Goal: Task Accomplishment & Management: Use online tool/utility

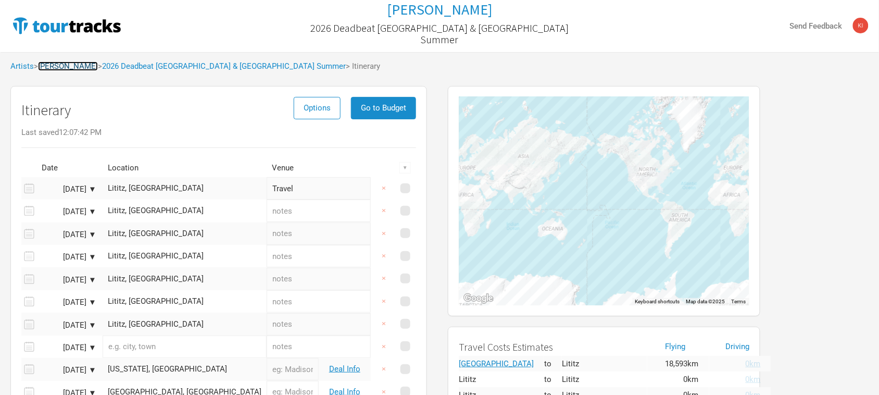
click at [60, 66] on link "[PERSON_NAME]" at bounding box center [68, 65] width 60 height 9
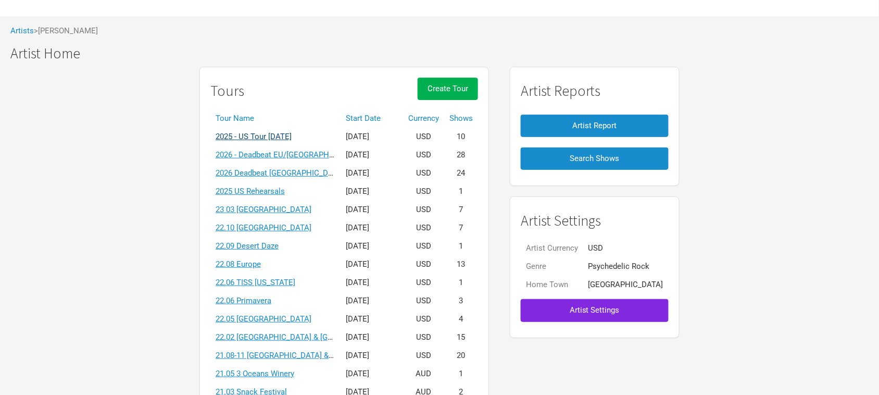
scroll to position [65, 0]
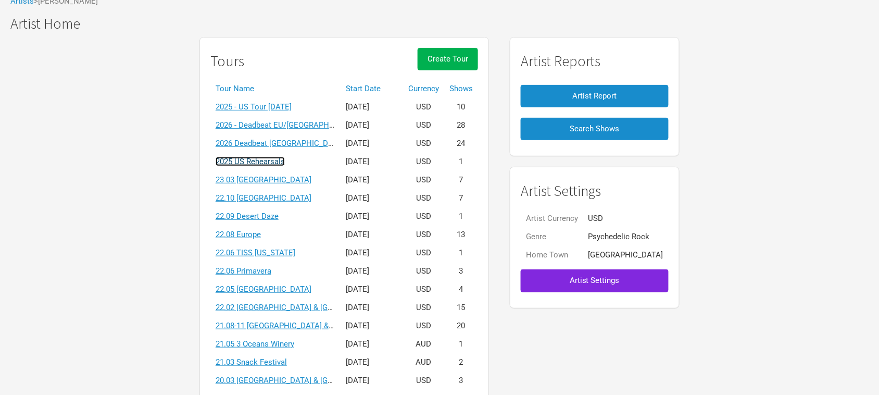
click at [285, 160] on link "2025 US Rehearsals" at bounding box center [250, 161] width 69 height 9
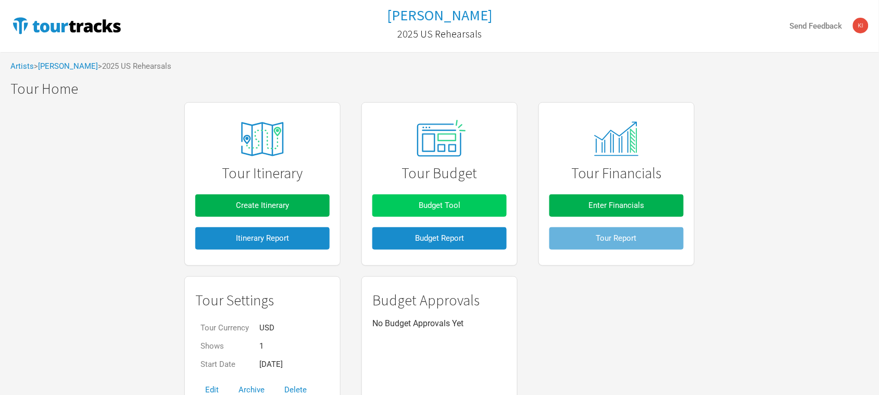
click at [431, 206] on span "Budget Tool" at bounding box center [440, 205] width 42 height 9
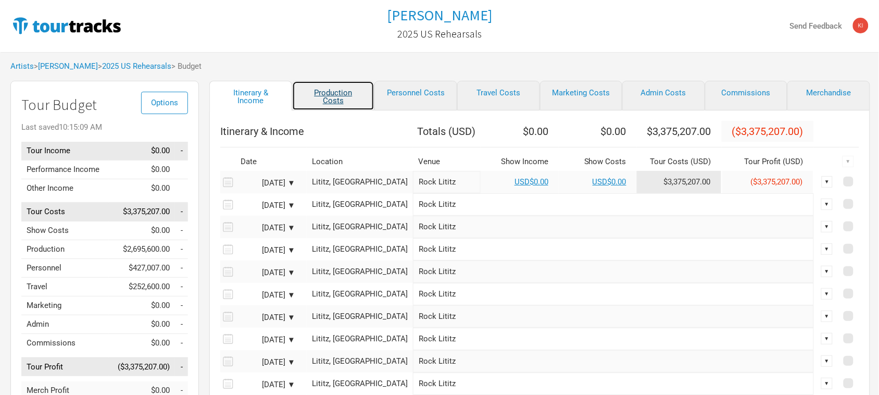
click at [335, 95] on link "Production Costs" at bounding box center [333, 96] width 83 height 30
select select "Total Days"
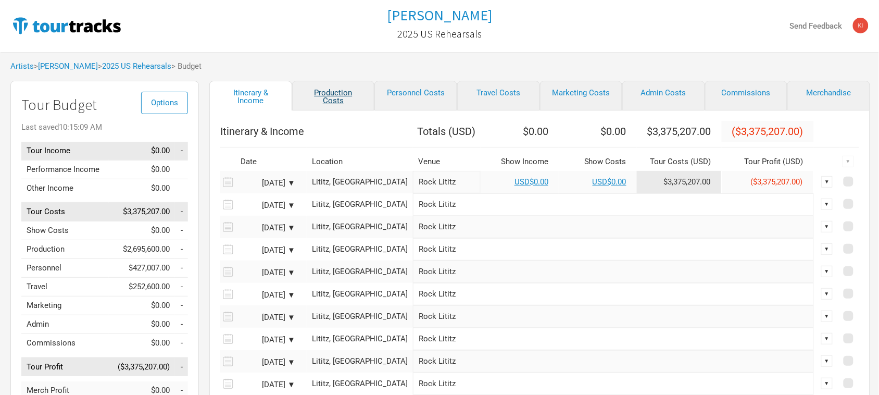
select select "Total Days"
select select "Shows"
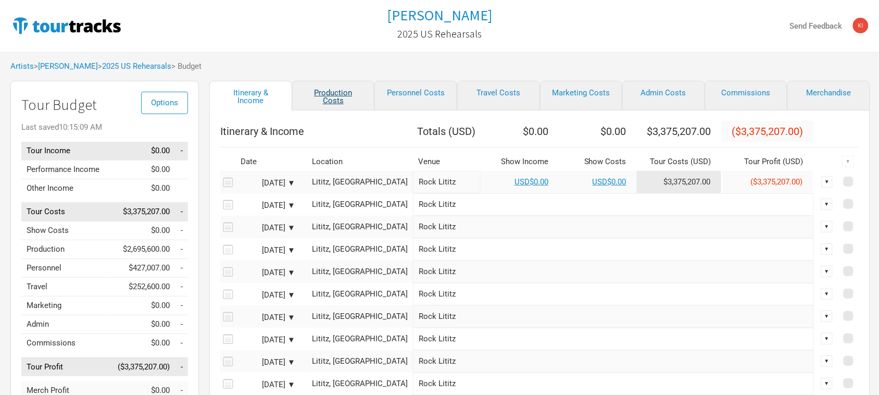
select select "Shows"
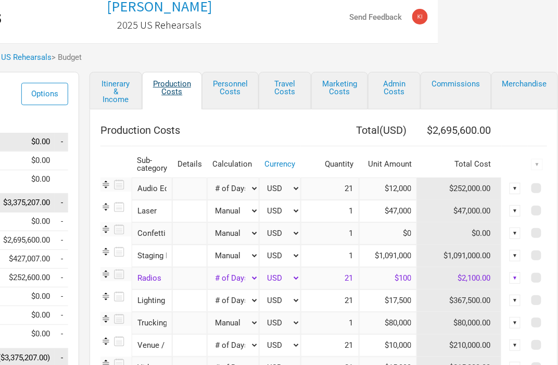
scroll to position [0, 121]
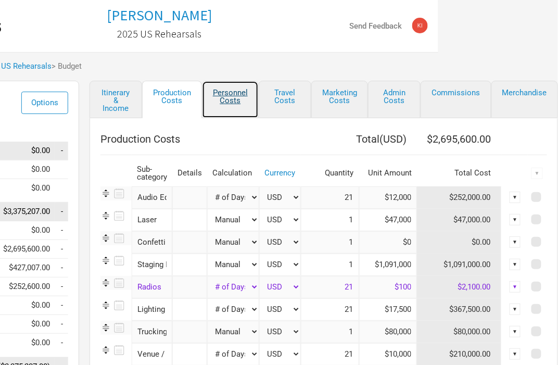
click at [228, 94] on link "Personnel Costs" at bounding box center [230, 100] width 57 height 38
select select "Total Days"
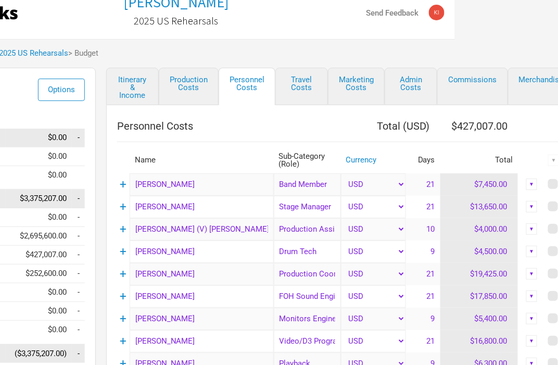
scroll to position [0, 103]
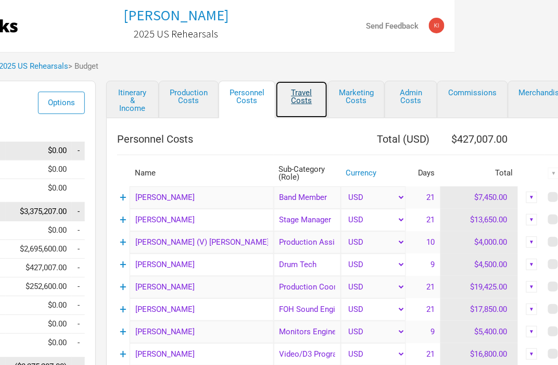
click at [297, 97] on link "Travel Costs" at bounding box center [302, 100] width 53 height 38
select select "Total Days"
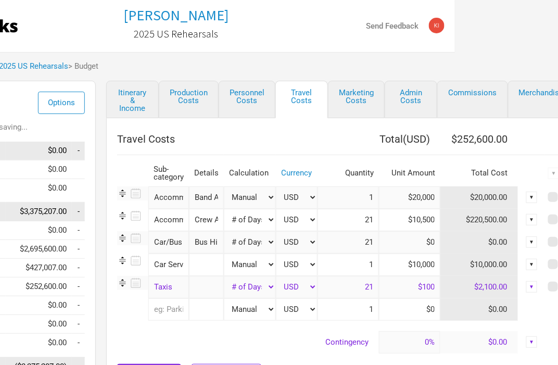
scroll to position [0, 95]
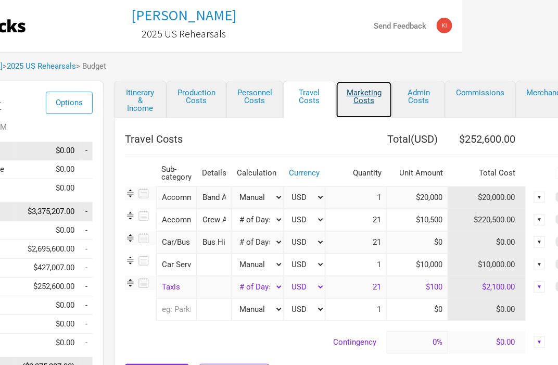
click at [363, 91] on link "Marketing Costs" at bounding box center [364, 100] width 57 height 38
select select "% of Gross"
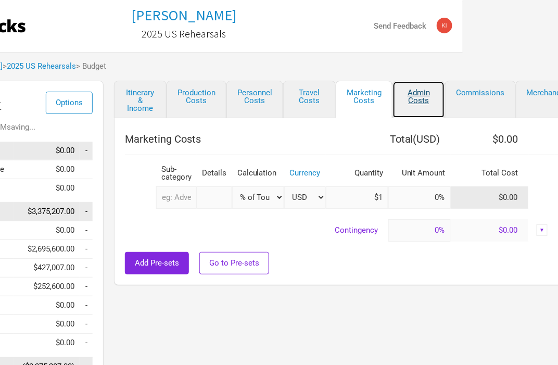
click at [418, 93] on link "Admin Costs" at bounding box center [419, 100] width 53 height 38
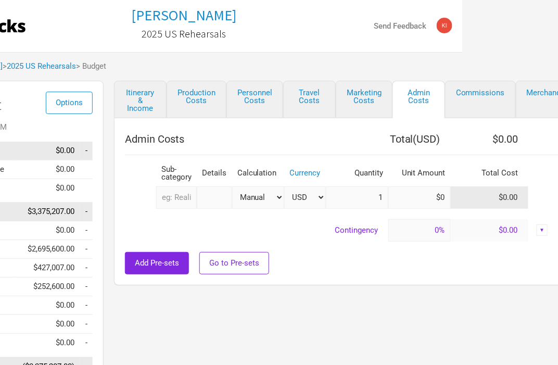
scroll to position [0, 92]
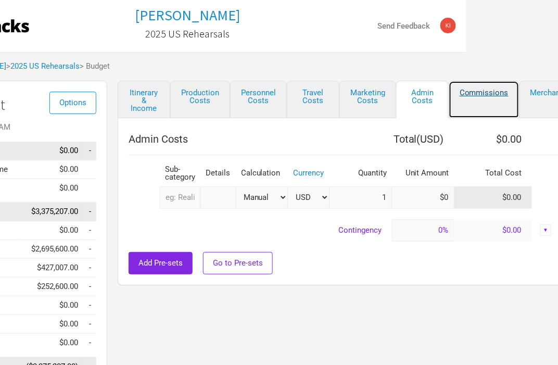
click at [491, 92] on link "Commissions" at bounding box center [484, 100] width 71 height 38
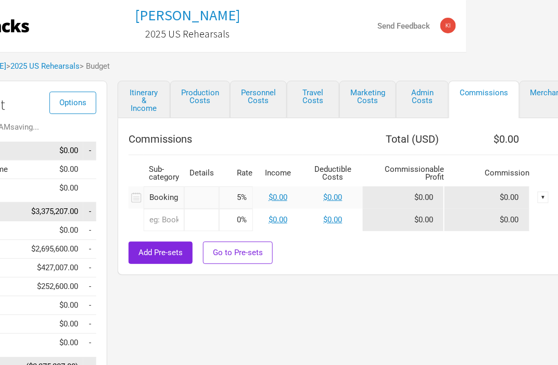
scroll to position [0, 121]
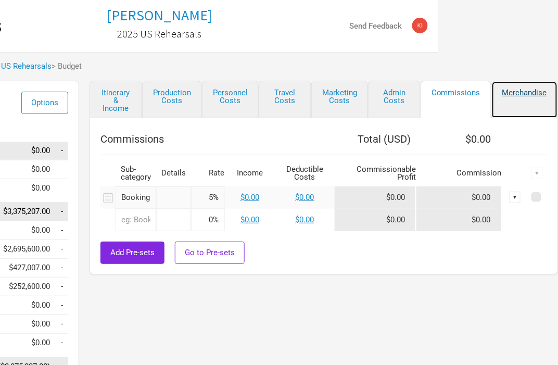
click at [511, 88] on link "Merchandise" at bounding box center [525, 100] width 67 height 38
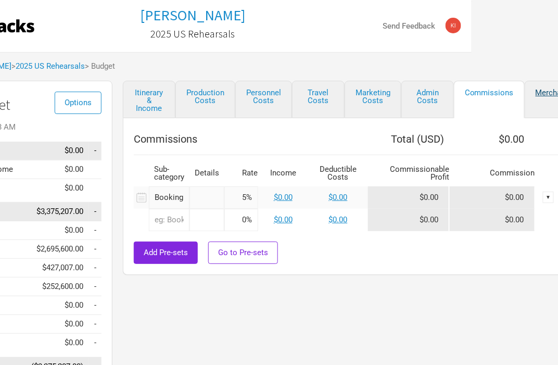
select select "% of Gross Merch"
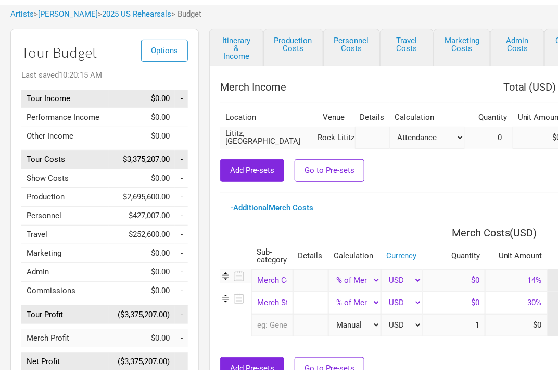
scroll to position [0, 0]
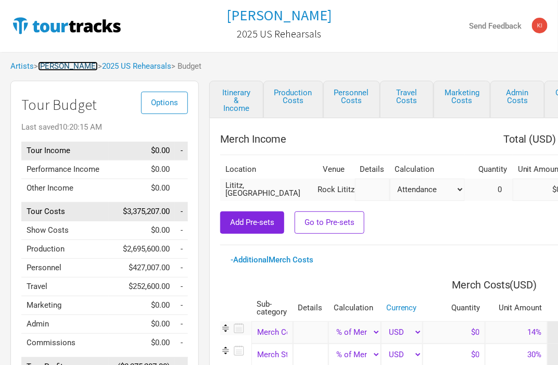
click at [77, 68] on link "[PERSON_NAME]" at bounding box center [68, 65] width 60 height 9
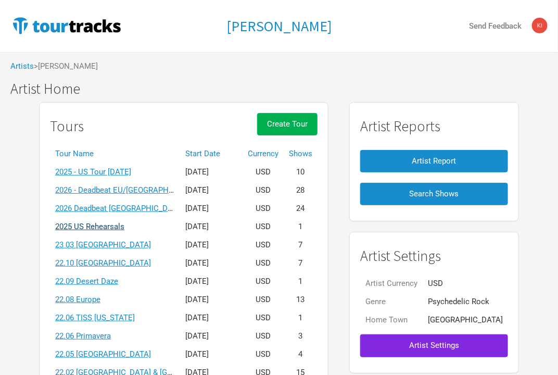
scroll to position [65, 0]
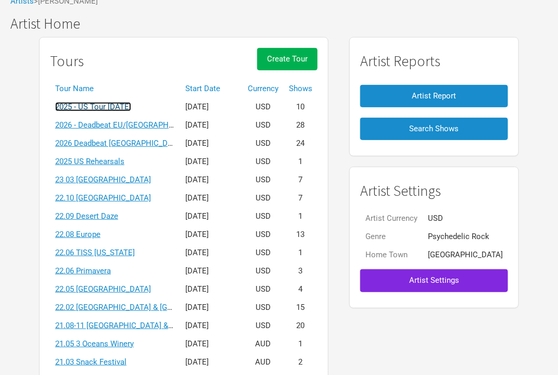
click at [131, 105] on link "2025 - US Tour [DATE]" at bounding box center [93, 106] width 76 height 9
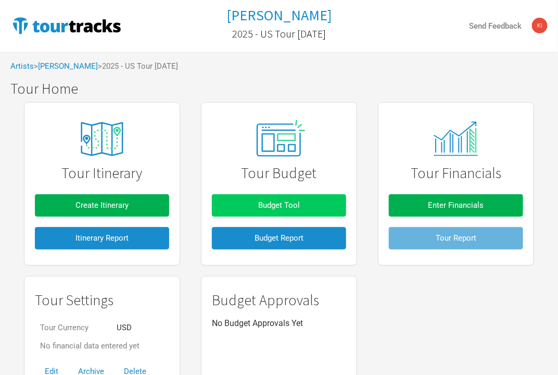
click at [277, 204] on span "Budget Tool" at bounding box center [279, 205] width 42 height 9
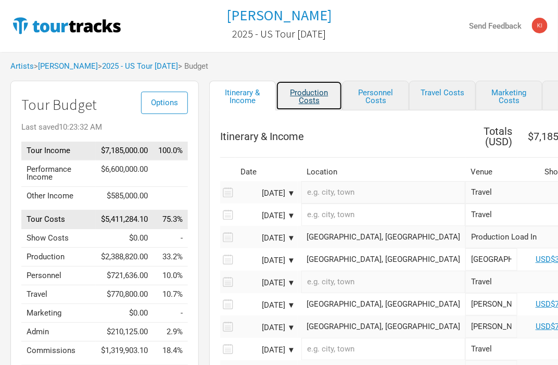
click at [308, 89] on link "Production Costs" at bounding box center [309, 96] width 67 height 30
select select "Show Days"
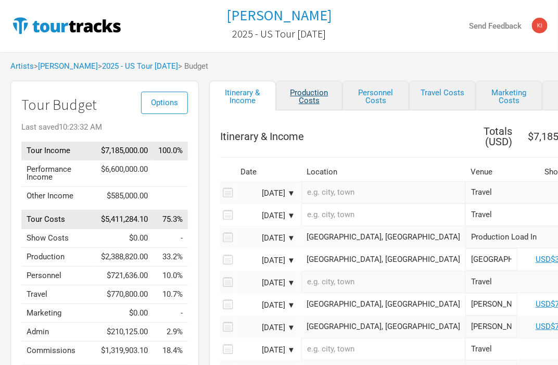
select select "Show Days"
select select "Shows"
select select "Show Days"
select select "Shows"
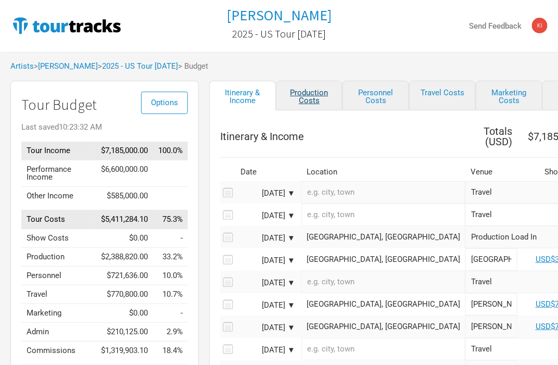
select select "Shows"
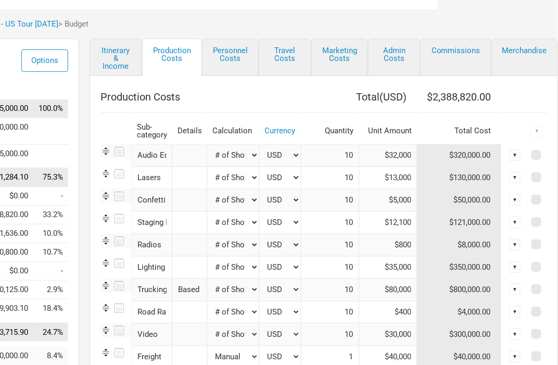
scroll to position [195, 121]
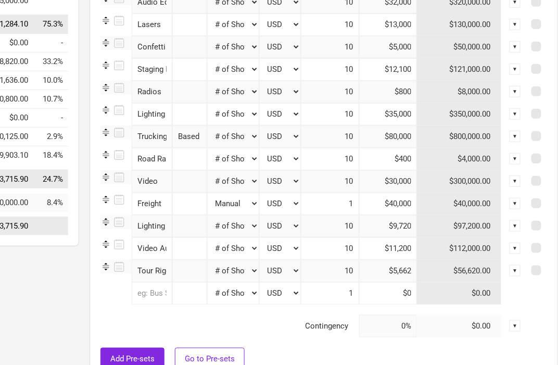
click at [146, 247] on input "Video Automation" at bounding box center [152, 249] width 41 height 22
click at [176, 342] on div at bounding box center [324, 343] width 447 height 10
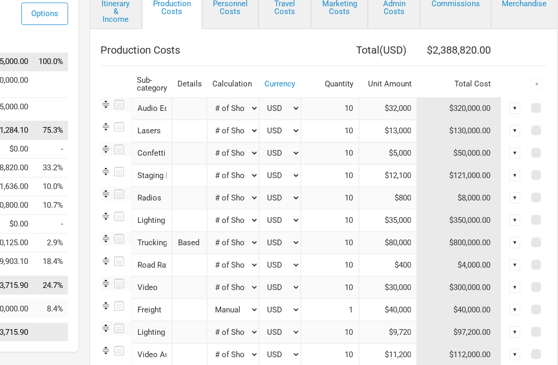
scroll to position [0, 121]
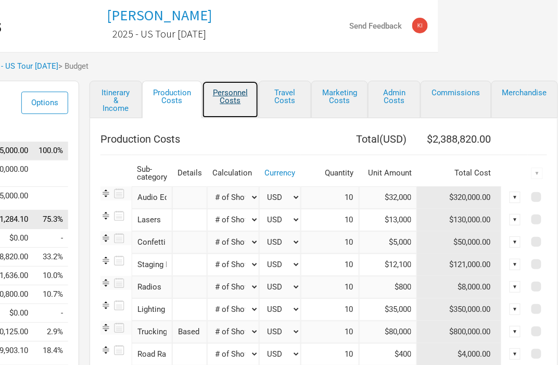
click at [234, 92] on link "Personnel Costs" at bounding box center [230, 100] width 57 height 38
select select "Total Days"
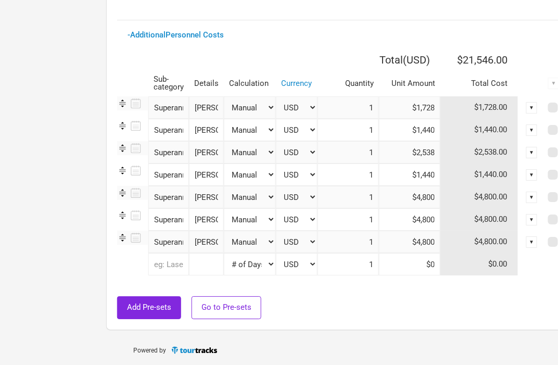
scroll to position [926, 121]
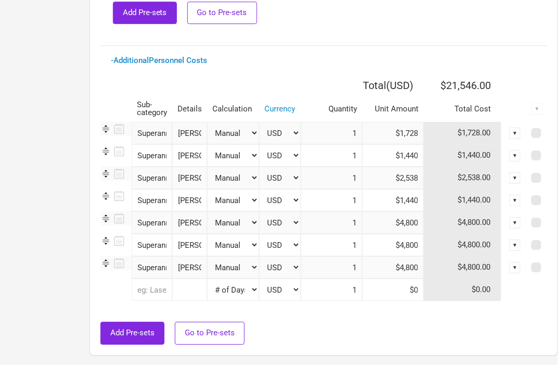
scroll to position [912, 121]
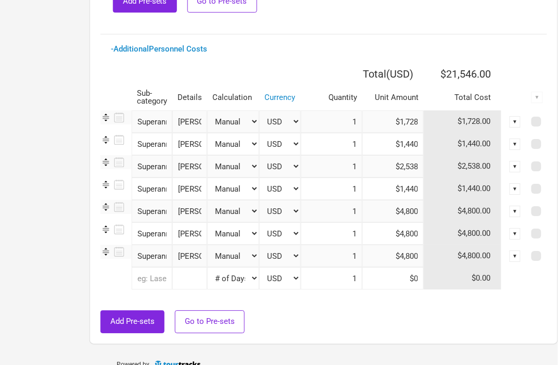
click at [195, 189] on input "[PERSON_NAME]" at bounding box center [189, 189] width 35 height 22
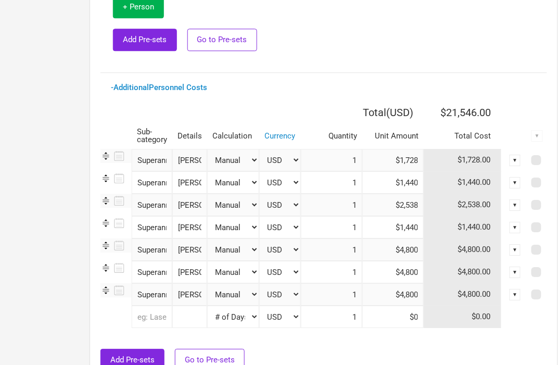
scroll to position [926, 121]
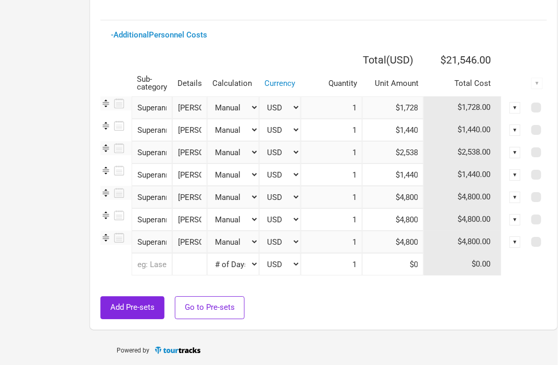
click at [188, 150] on input "[PERSON_NAME]" at bounding box center [189, 152] width 35 height 22
click at [188, 172] on input "[PERSON_NAME]" at bounding box center [189, 175] width 35 height 22
drag, startPoint x: 192, startPoint y: 175, endPoint x: 223, endPoint y: 178, distance: 31.4
click at [223, 178] on tr "Superannuation - Contractors 1 selection [PERSON_NAME] Manual # of Shows # of S…" at bounding box center [324, 175] width 447 height 22
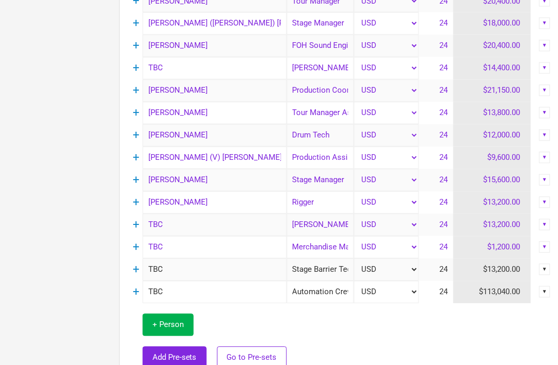
scroll to position [586, 90]
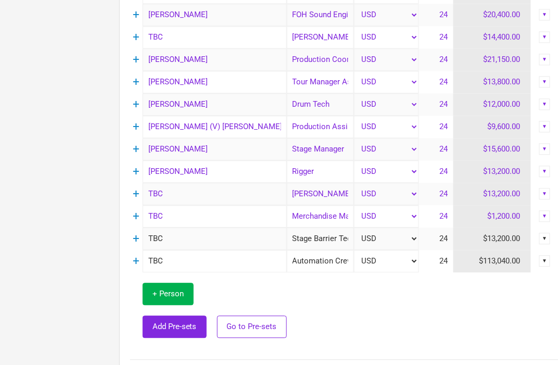
click at [337, 238] on input "Stage Barrier Tech" at bounding box center [320, 239] width 67 height 22
click at [415, 330] on td at bounding box center [432, 310] width 290 height 77
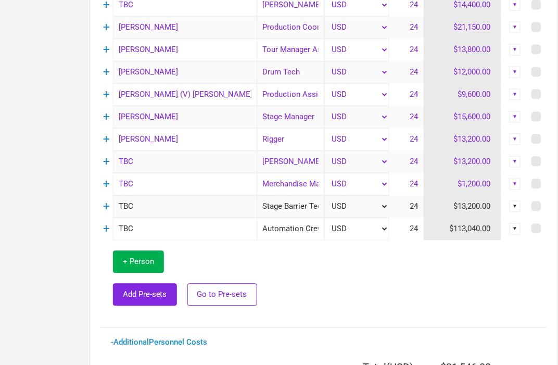
scroll to position [601, 121]
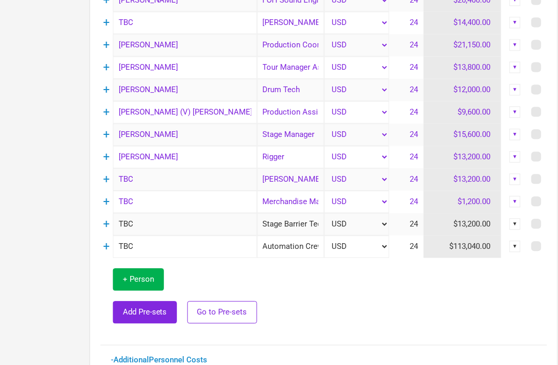
click at [415, 292] on td at bounding box center [402, 296] width 290 height 77
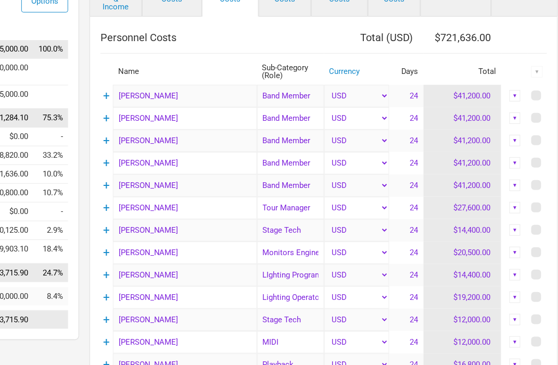
scroll to position [80, 121]
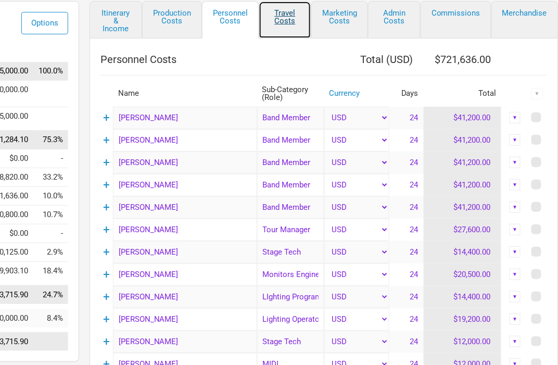
click at [287, 13] on link "Travel Costs" at bounding box center [285, 20] width 53 height 38
select select "Total Days"
select select "NonShow Days"
select select "Total Days"
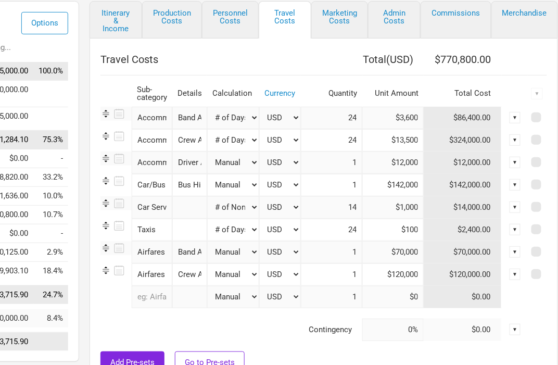
scroll to position [80, 95]
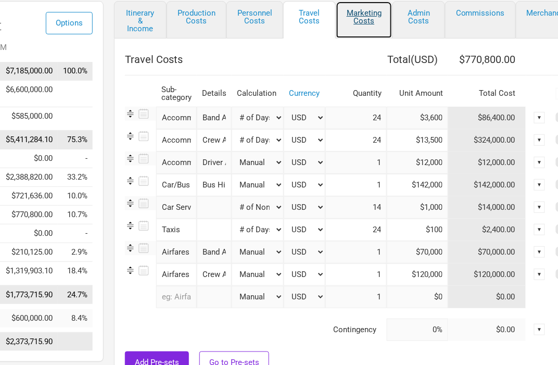
click at [356, 15] on link "Marketing Costs" at bounding box center [364, 20] width 57 height 38
select select "% of Gross"
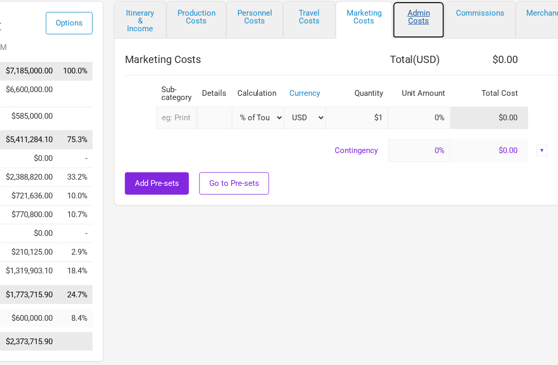
click at [406, 11] on link "Admin Costs" at bounding box center [419, 20] width 53 height 38
select select "% of Gross"
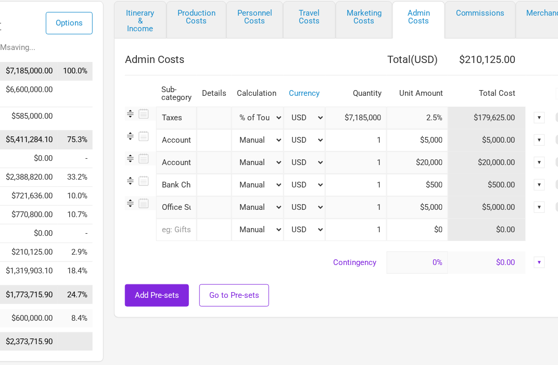
scroll to position [80, 92]
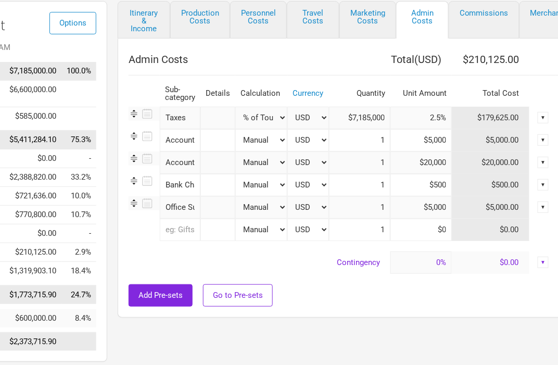
click at [409, 361] on div "Itinerary & Income Production Costs Personnel Costs Travel Costs Marketing Cost…" at bounding box center [341, 184] width 469 height 366
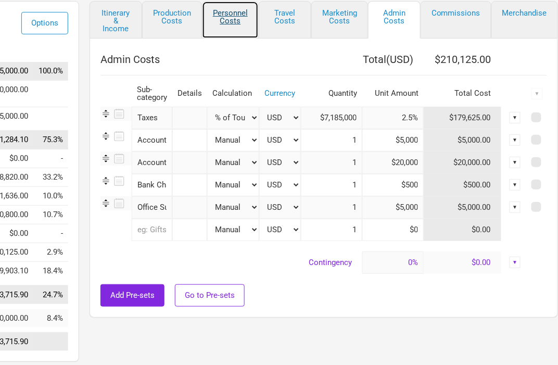
click at [233, 10] on link "Personnel Costs" at bounding box center [230, 20] width 57 height 38
select select "Total Days"
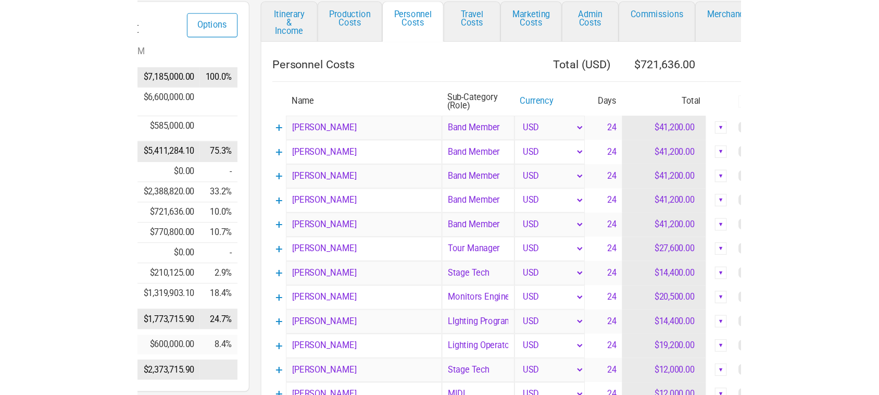
scroll to position [80, 0]
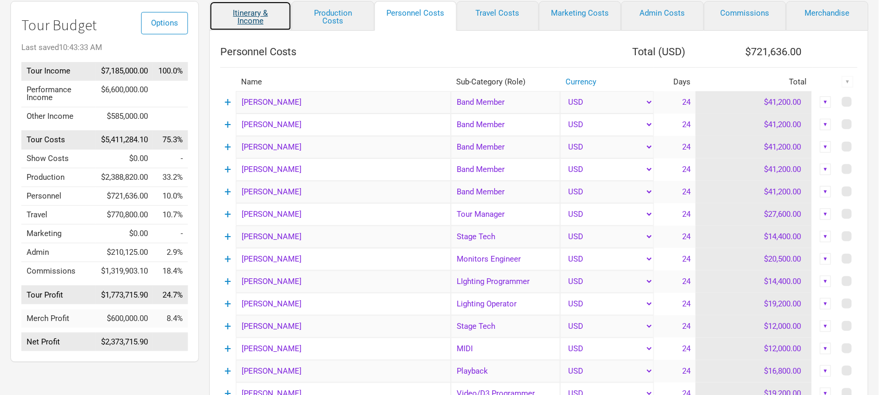
click at [256, 21] on link "Itinerary & Income" at bounding box center [250, 16] width 82 height 30
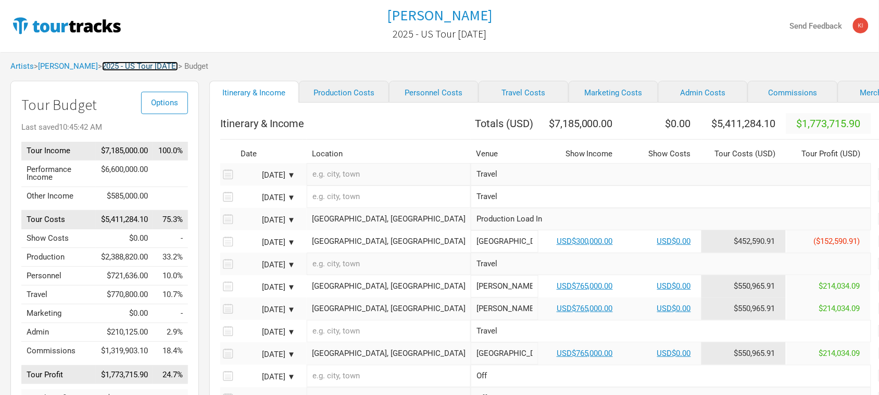
click at [159, 66] on link "2025 - US Tour [DATE]" at bounding box center [140, 65] width 76 height 9
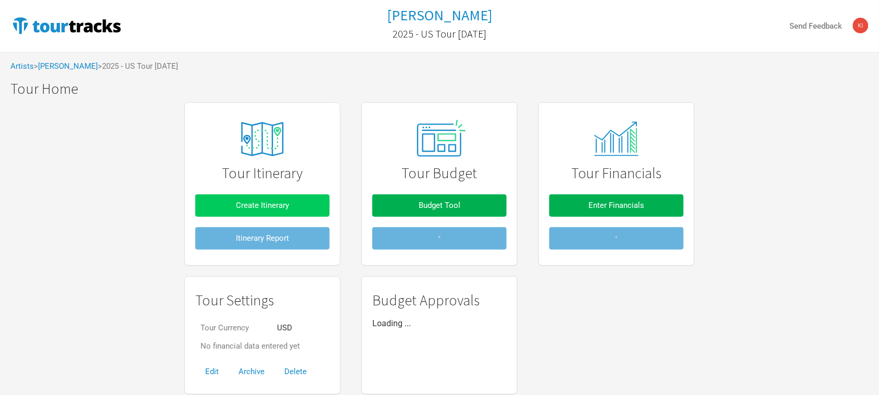
click at [253, 204] on span "Create Itinerary" at bounding box center [262, 205] width 53 height 9
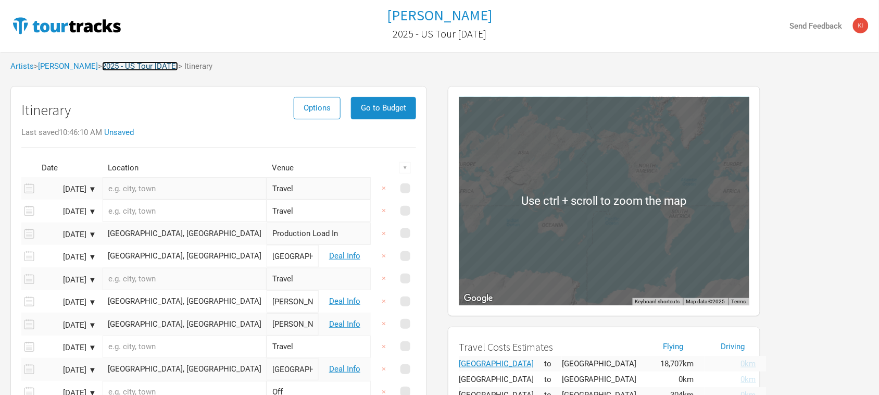
click at [152, 64] on link "2025 - US Tour [DATE]" at bounding box center [140, 65] width 76 height 9
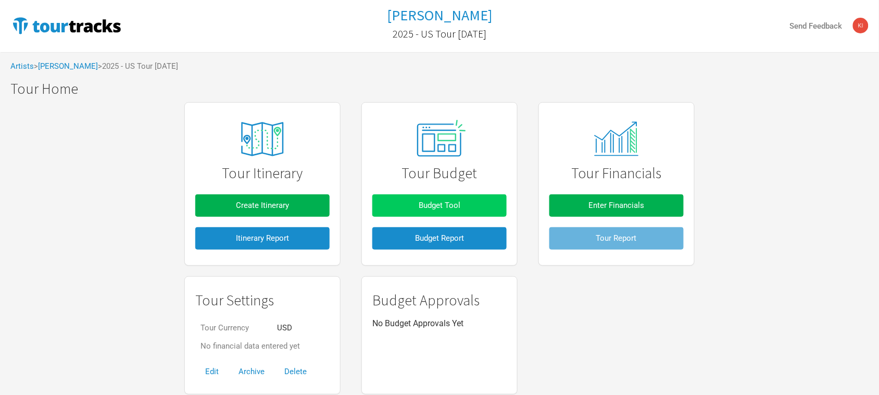
click at [444, 198] on button "Budget Tool" at bounding box center [439, 205] width 134 height 22
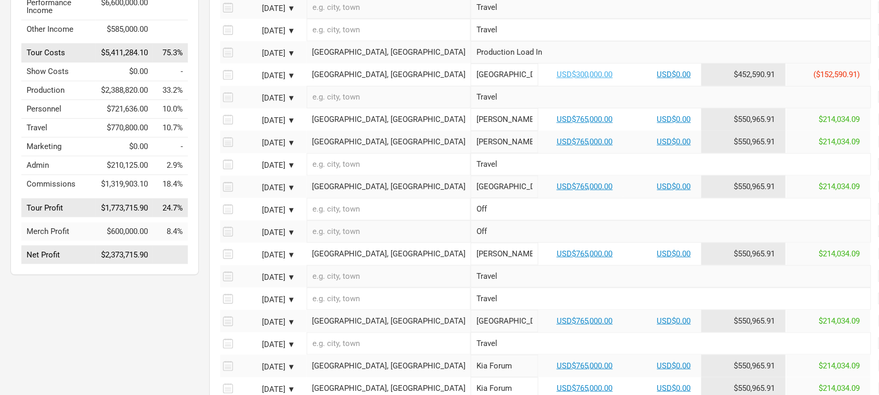
scroll to position [195, 0]
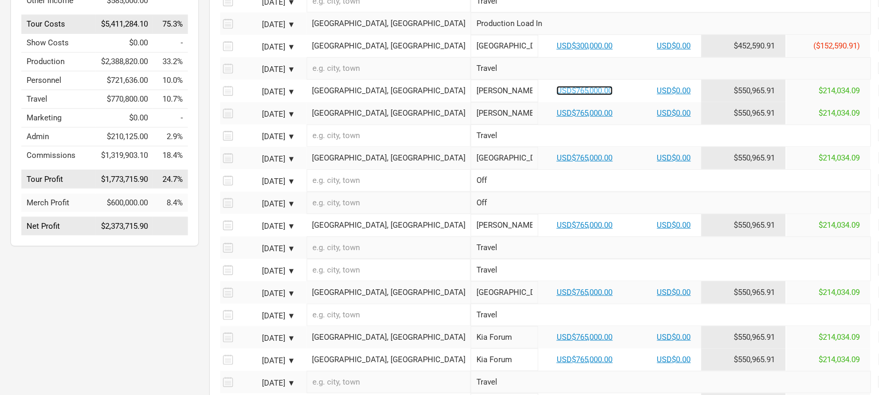
click at [557, 95] on link "USD$765,000.00" at bounding box center [585, 90] width 56 height 9
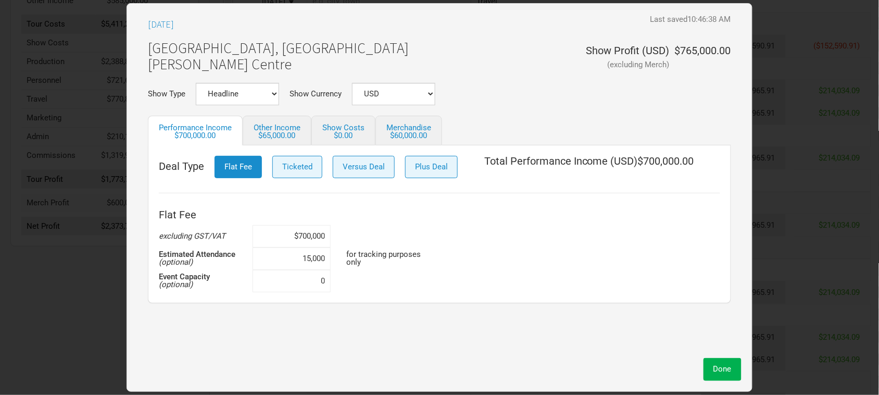
drag, startPoint x: 524, startPoint y: 39, endPoint x: 611, endPoint y: 116, distance: 115.5
click at [523, 39] on div "[GEOGRAPHIC_DATA], [GEOGRAPHIC_DATA] [PERSON_NAME] Centre Show Profit ( USD ) (…" at bounding box center [439, 59] width 583 height 48
click at [732, 368] on span "Done" at bounding box center [723, 368] width 18 height 9
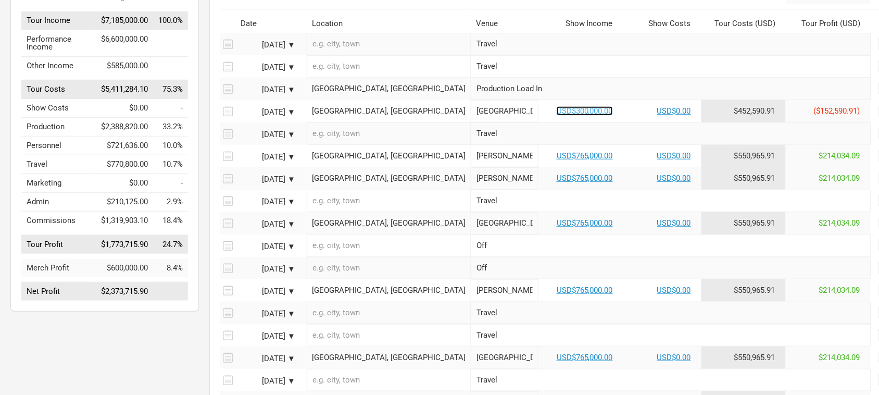
click at [557, 116] on link "USD$300,000.00" at bounding box center [585, 110] width 56 height 9
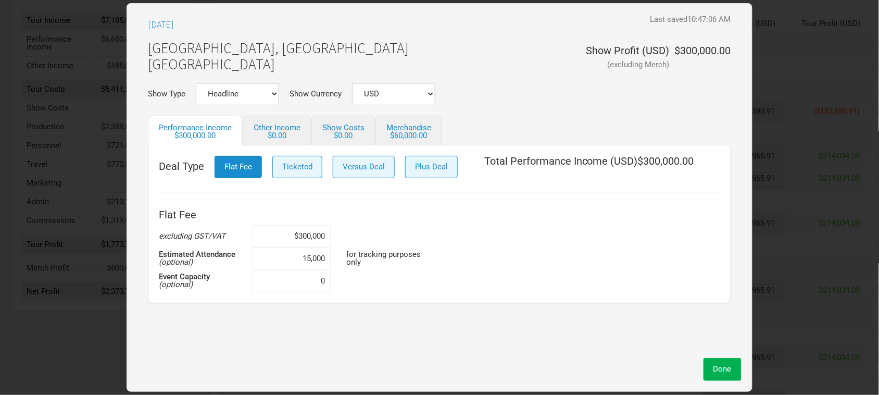
click at [478, 89] on div "Show Type Headline Festival Corporate Support DJ Set Other Show Currency USD Ne…" at bounding box center [440, 94] width 604 height 22
click at [716, 365] on span "Done" at bounding box center [723, 368] width 18 height 9
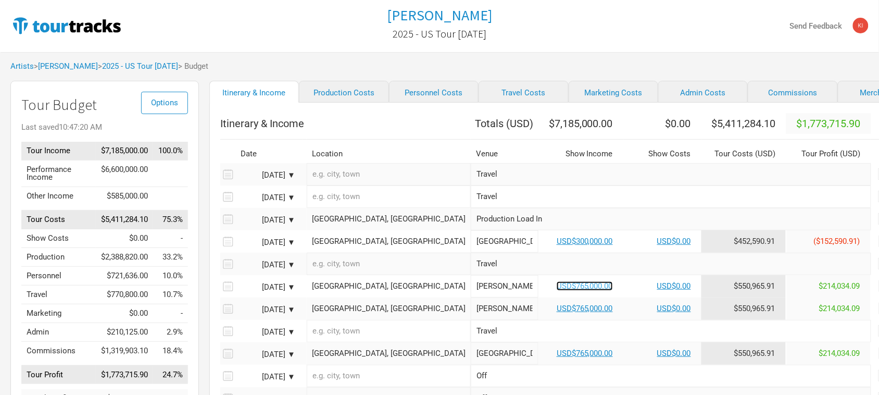
click at [557, 291] on link "USD$765,000.00" at bounding box center [585, 285] width 56 height 9
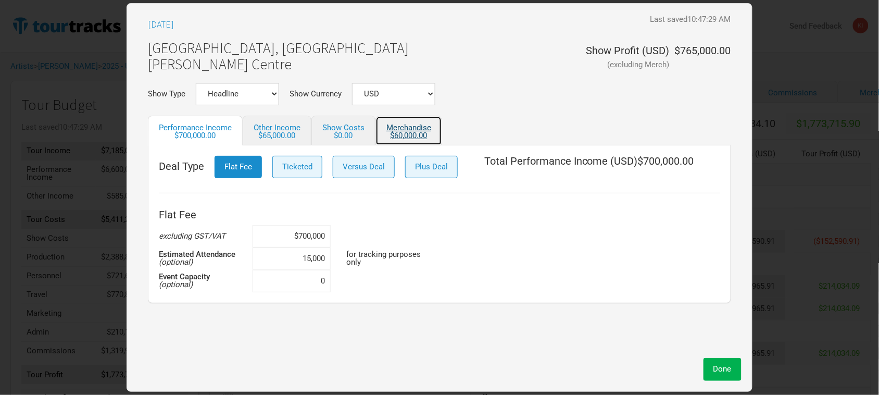
click at [404, 124] on link "Merchandise $60,000.00" at bounding box center [409, 131] width 67 height 30
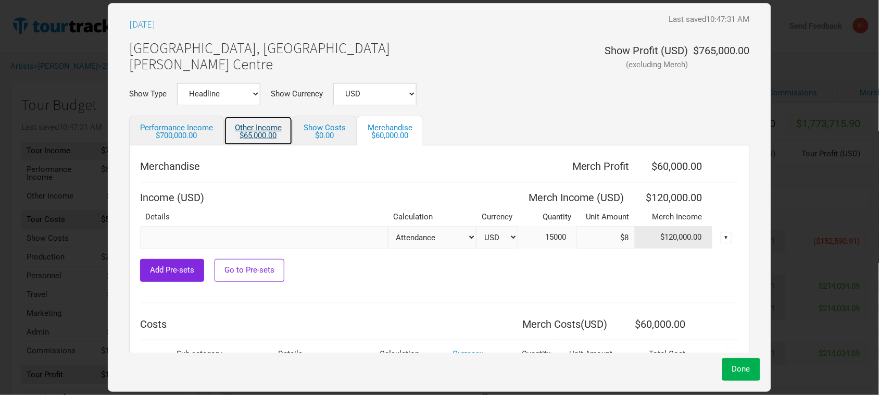
click at [260, 136] on div "$65,000.00" at bounding box center [258, 136] width 47 height 8
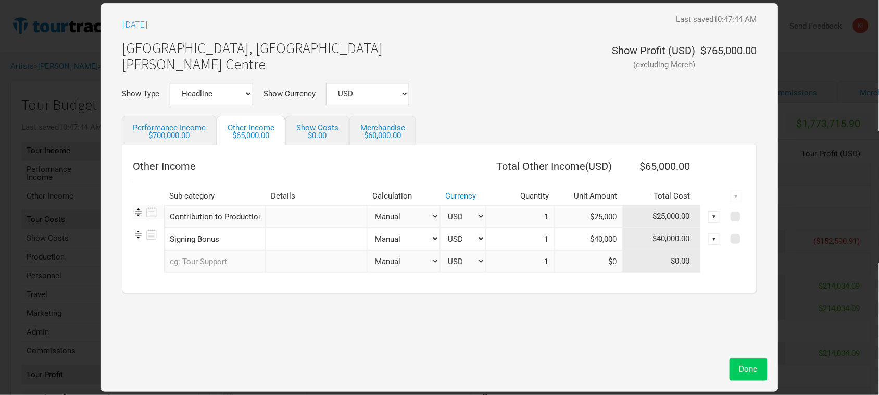
click at [742, 365] on span "Done" at bounding box center [749, 368] width 18 height 9
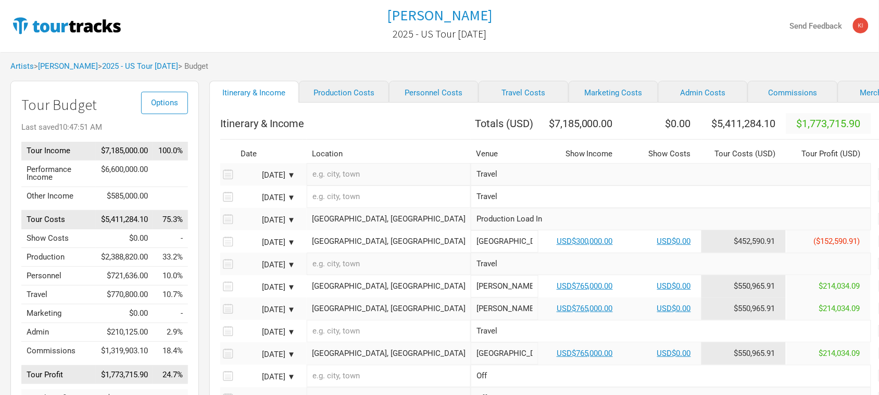
click at [415, 63] on div "Artists > [PERSON_NAME] > 2025 - US Tour [DATE] > Budget" at bounding box center [439, 66] width 879 height 29
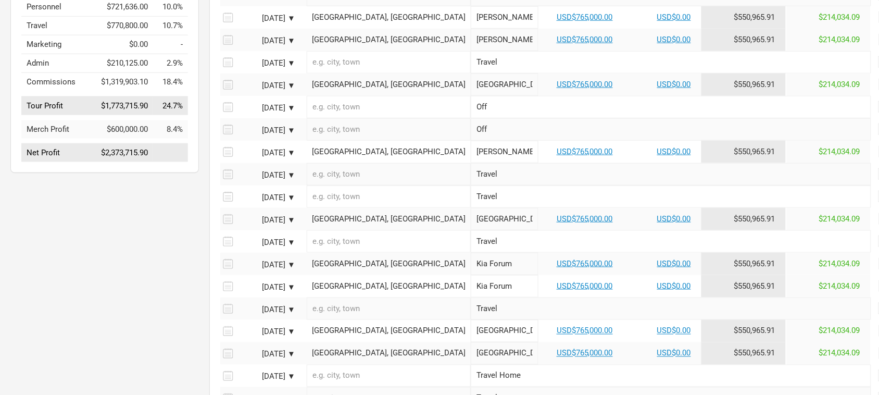
scroll to position [326, 0]
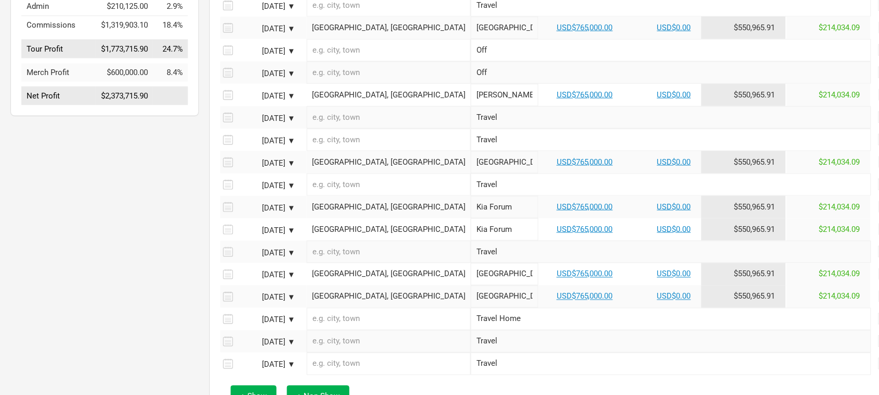
click at [14, 196] on div "Options Tour Budget Last saved 10:47:51 AM Tour Income $7,185,000.00 100.0% Per…" at bounding box center [99, 94] width 199 height 679
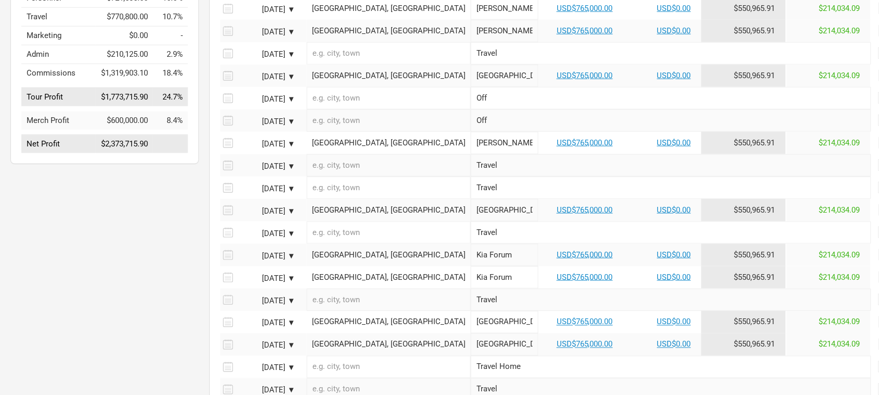
scroll to position [0, 0]
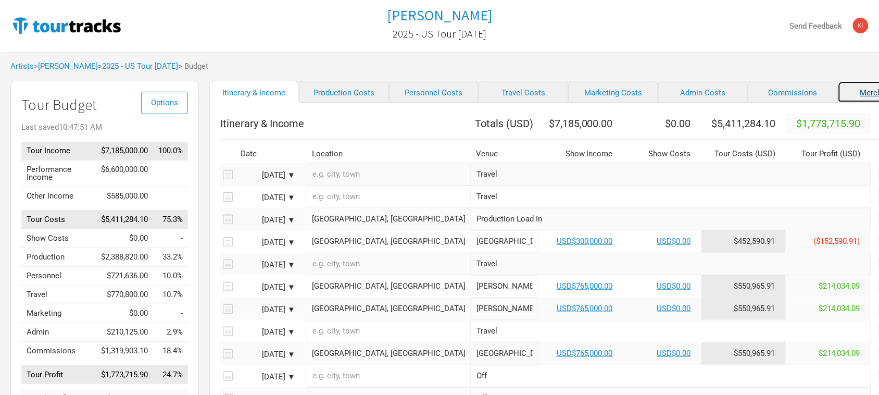
click at [839, 91] on link "Merchandise" at bounding box center [883, 92] width 90 height 22
select select "% of Gross Merch"
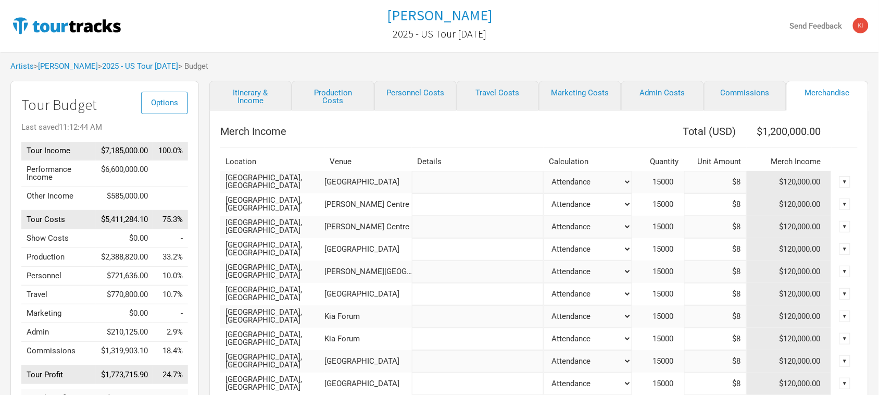
drag, startPoint x: 590, startPoint y: 125, endPoint x: 634, endPoint y: 139, distance: 45.5
click at [590, 125] on th "Merch Income" at bounding box center [426, 131] width 412 height 21
click at [262, 93] on link "Itinerary & Income" at bounding box center [250, 96] width 82 height 30
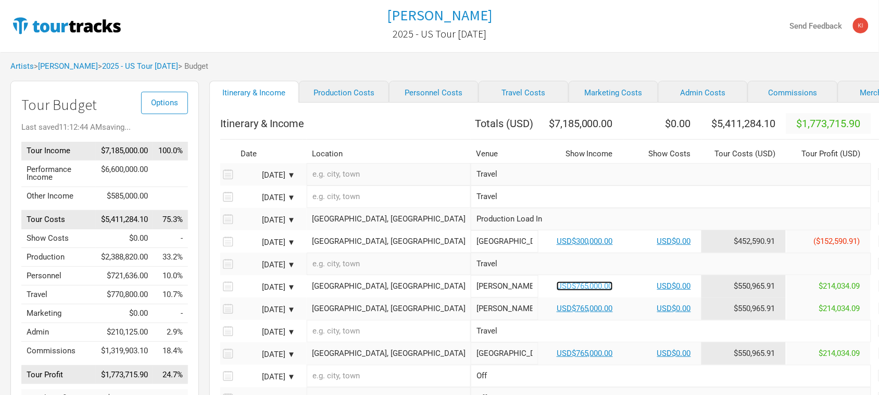
click at [557, 291] on link "USD$765,000.00" at bounding box center [585, 285] width 56 height 9
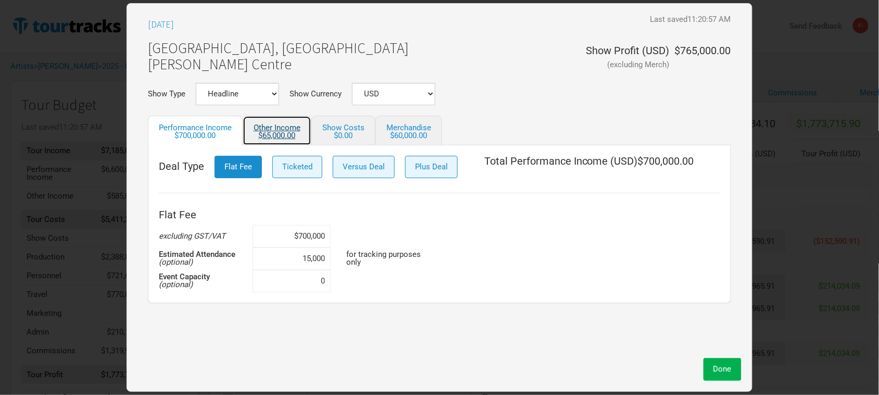
click at [268, 125] on link "Other Income $65,000.00" at bounding box center [277, 131] width 69 height 30
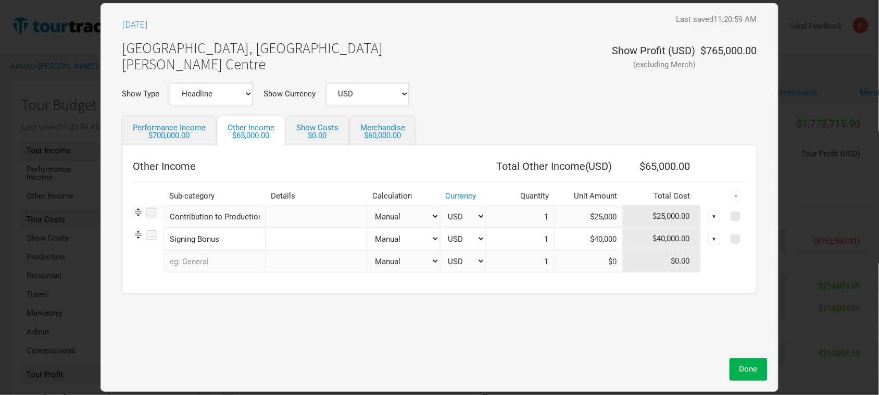
drag, startPoint x: 305, startPoint y: 351, endPoint x: 299, endPoint y: 339, distance: 13.8
click at [302, 345] on div "[DATE] Last saved 11:20:59 AM [GEOGRAPHIC_DATA], [GEOGRAPHIC_DATA] [PERSON_NAME…" at bounding box center [439, 183] width 656 height 339
click at [749, 368] on span "Done" at bounding box center [749, 368] width 18 height 9
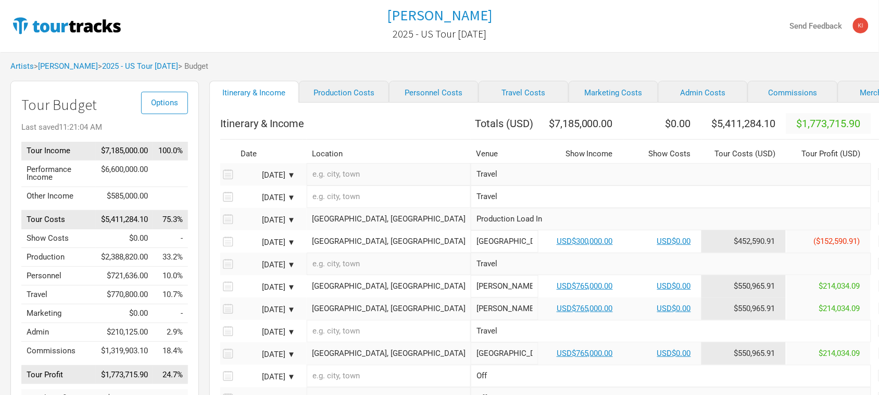
scroll to position [65, 0]
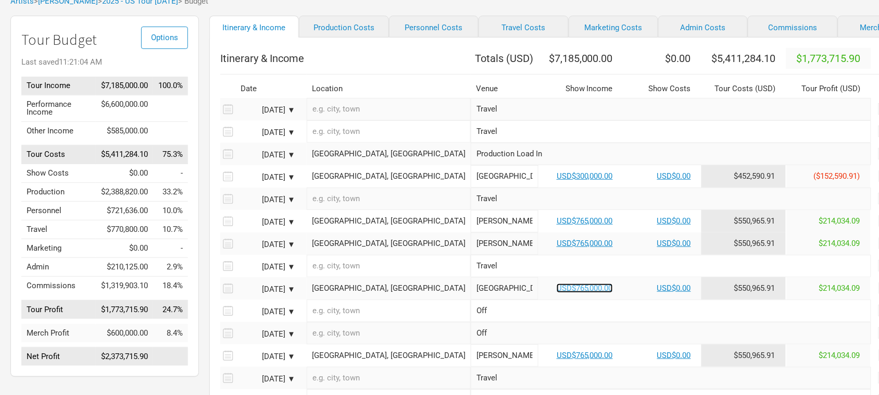
click at [557, 293] on link "USD$765,000.00" at bounding box center [585, 287] width 56 height 9
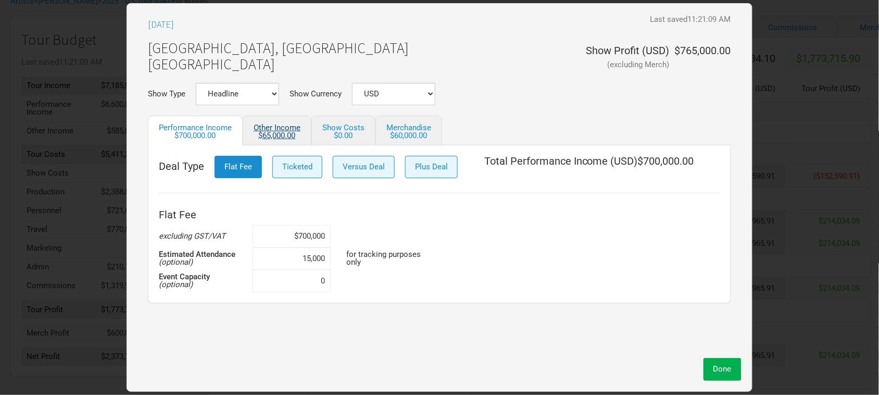
click at [282, 134] on div "$65,000.00" at bounding box center [277, 136] width 47 height 8
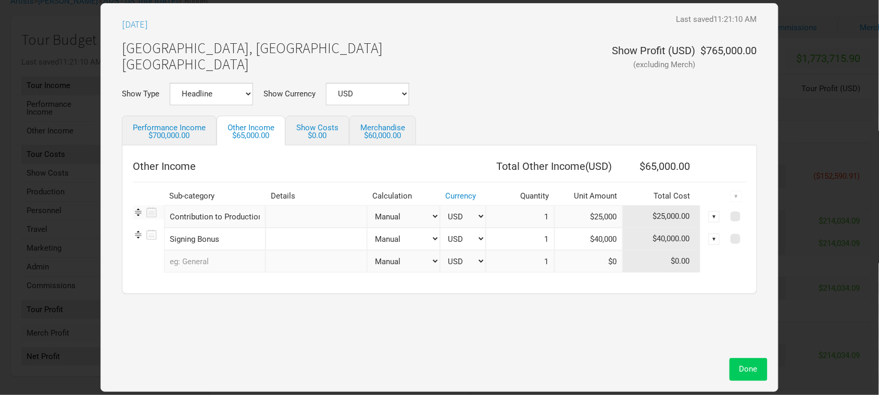
click at [754, 368] on span "Done" at bounding box center [749, 368] width 18 height 9
